Goal: Information Seeking & Learning: Learn about a topic

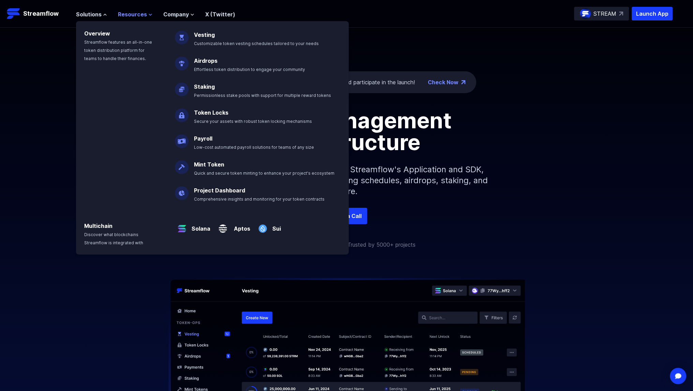
click at [135, 14] on span "Resources" at bounding box center [132, 14] width 29 height 8
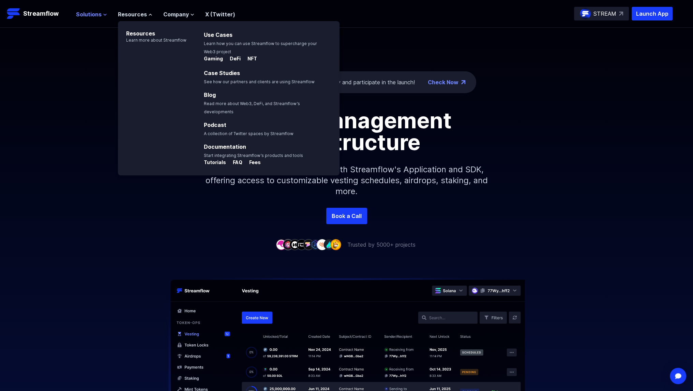
click at [103, 13] on icon at bounding box center [105, 15] width 4 height 4
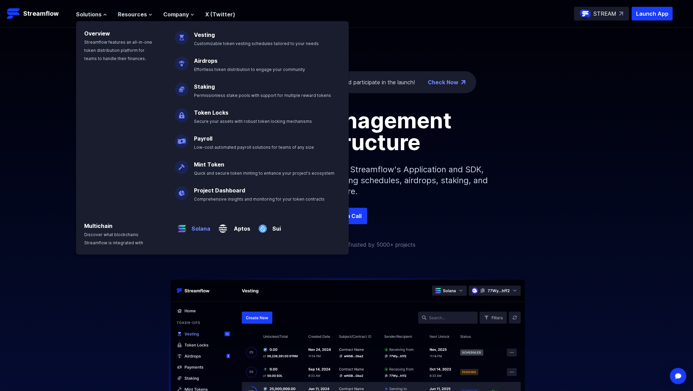
click at [207, 229] on p "Solana" at bounding box center [199, 226] width 21 height 14
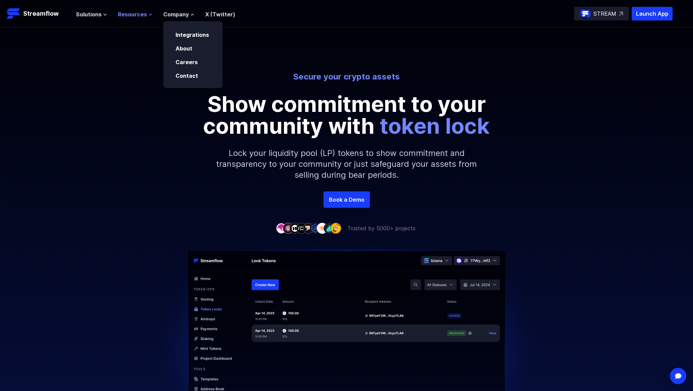
click at [138, 11] on span "Resources" at bounding box center [132, 14] width 29 height 8
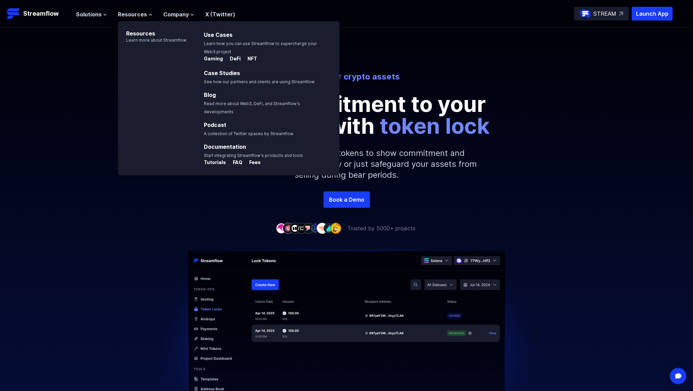
click at [110, 11] on ul "Solutions Overview Streamflow features an all-in-one token distribution platfor…" at bounding box center [155, 14] width 159 height 8
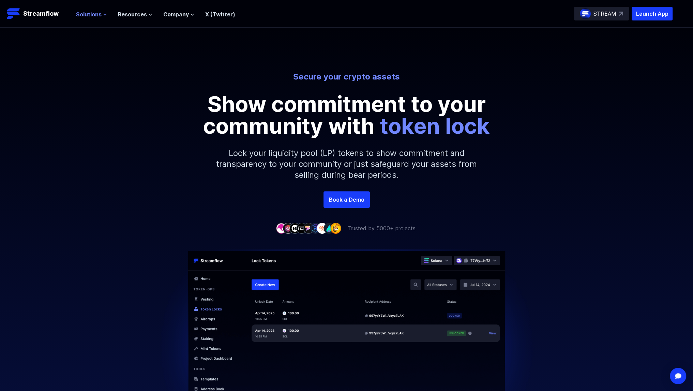
click at [101, 15] on button "Solutions" at bounding box center [91, 14] width 31 height 8
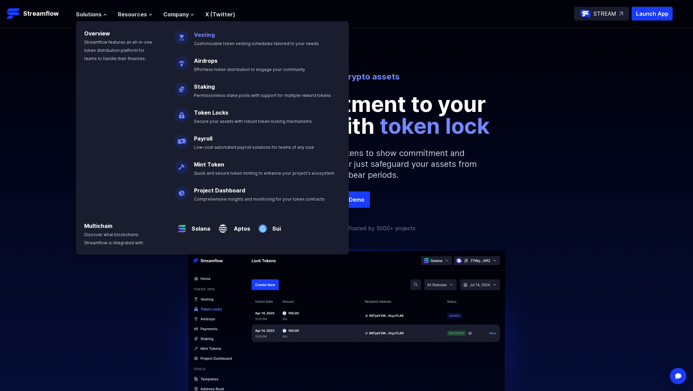
click at [201, 30] on p "Vesting Customizable token vesting schedules tailored to your needs" at bounding box center [261, 36] width 143 height 22
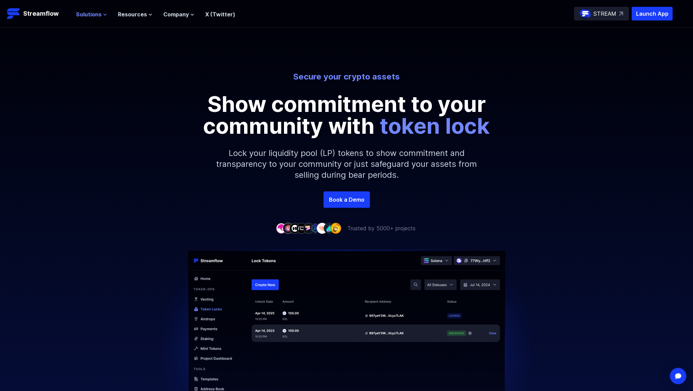
click at [84, 11] on span "Solutions" at bounding box center [89, 14] width 26 height 8
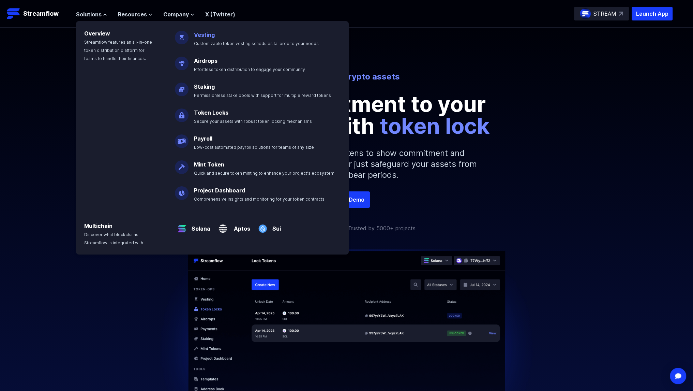
click at [209, 33] on link "Vesting" at bounding box center [204, 34] width 21 height 7
